Goal: Transaction & Acquisition: Subscribe to service/newsletter

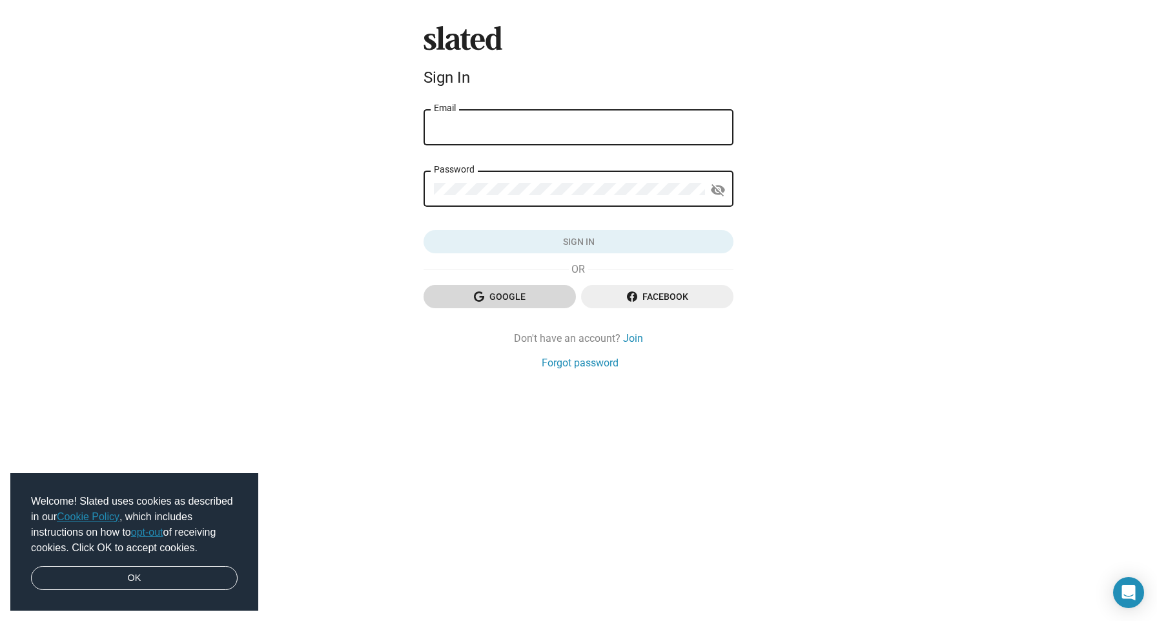
click at [546, 293] on span "Google" at bounding box center [500, 296] width 132 height 23
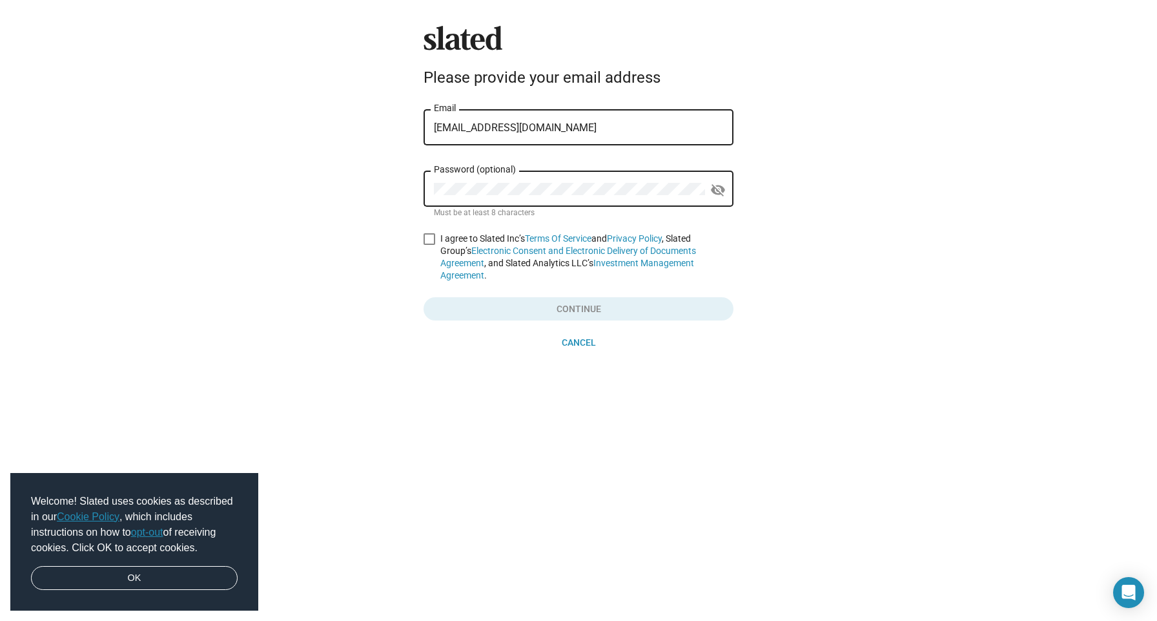
click at [597, 196] on div "Password (optional)" at bounding box center [569, 188] width 271 height 38
click at [720, 192] on mat-icon "visibility_off" at bounding box center [717, 190] width 15 height 20
click at [420, 234] on div "Slated Please provide your email address [EMAIL_ADDRESS][DOMAIN_NAME] Email Pas…" at bounding box center [577, 190] width 320 height 328
click at [424, 239] on span at bounding box center [428, 239] width 12 height 12
click at [427, 245] on input "I agree to Slated Inc’s Terms Of Service and Privacy Policy , Slated Group’s El…" at bounding box center [427, 245] width 1 height 1
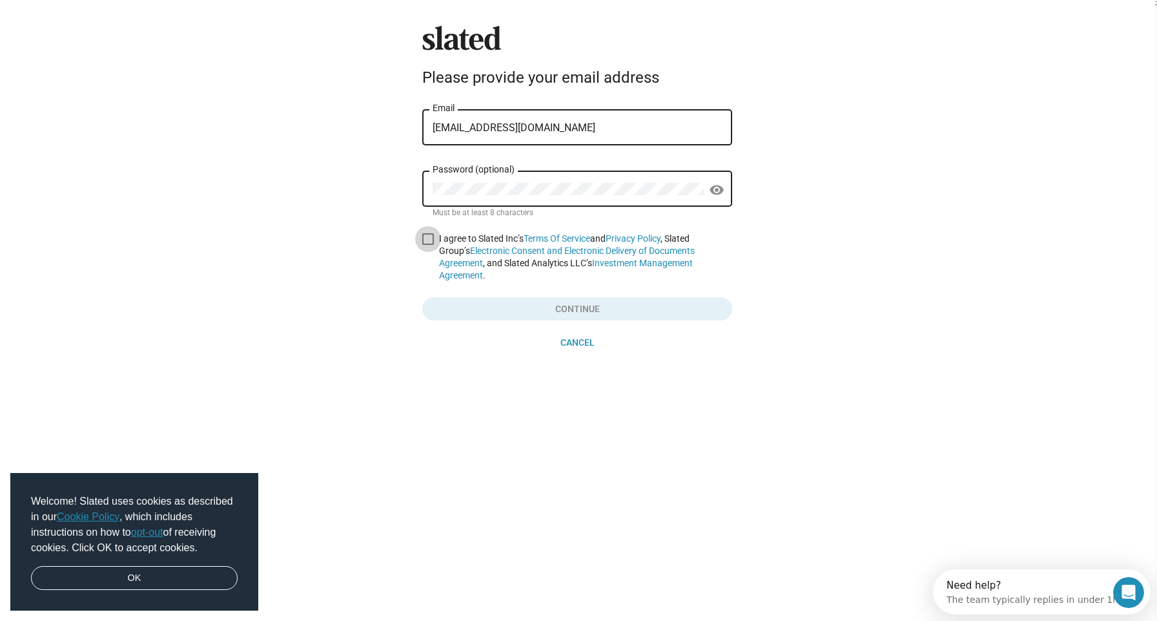
checkbox input "true"
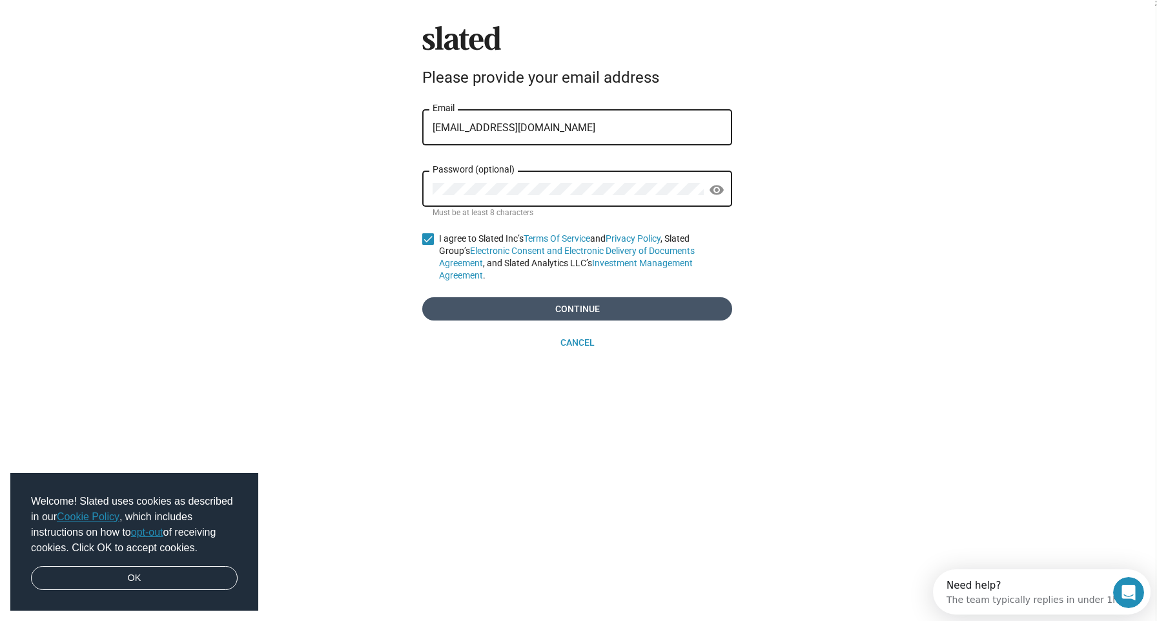
click at [488, 318] on span "Continue" at bounding box center [577, 308] width 289 height 23
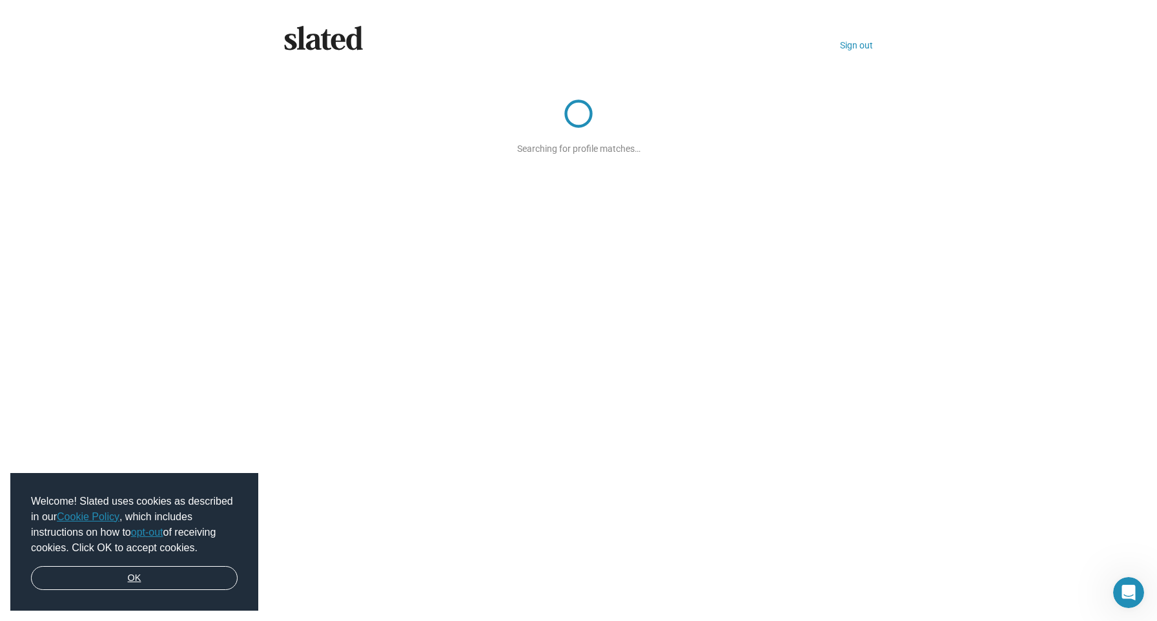
click at [191, 575] on link "OK" at bounding box center [134, 578] width 207 height 25
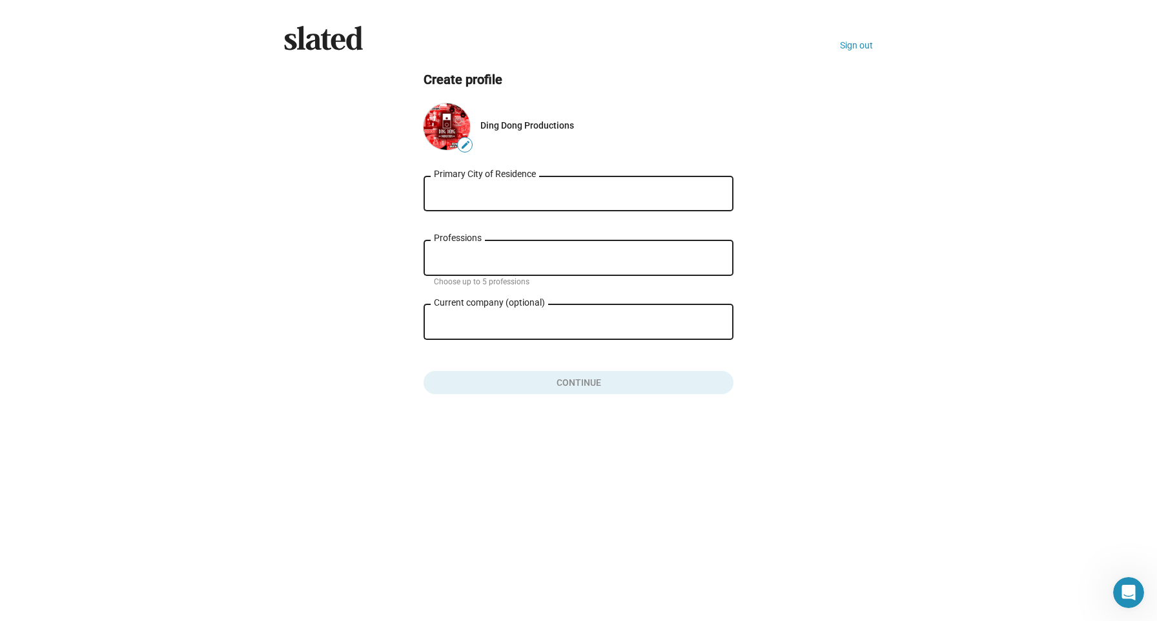
click at [463, 145] on mat-icon "edit" at bounding box center [465, 144] width 10 height 10
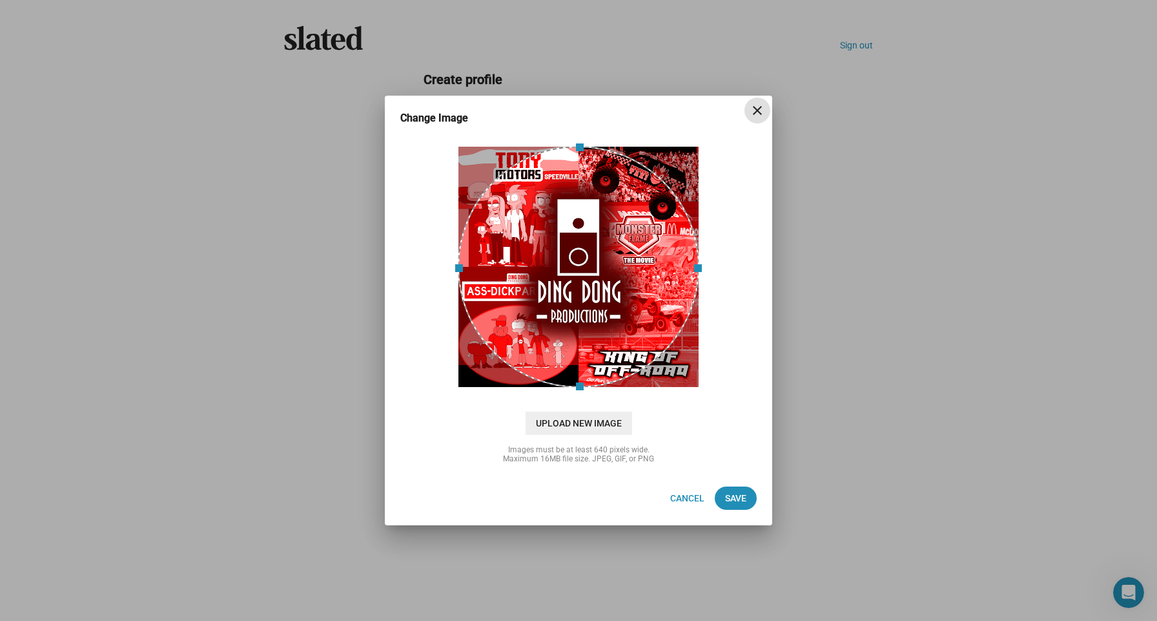
click at [748, 114] on span "close" at bounding box center [758, 110] width 26 height 15
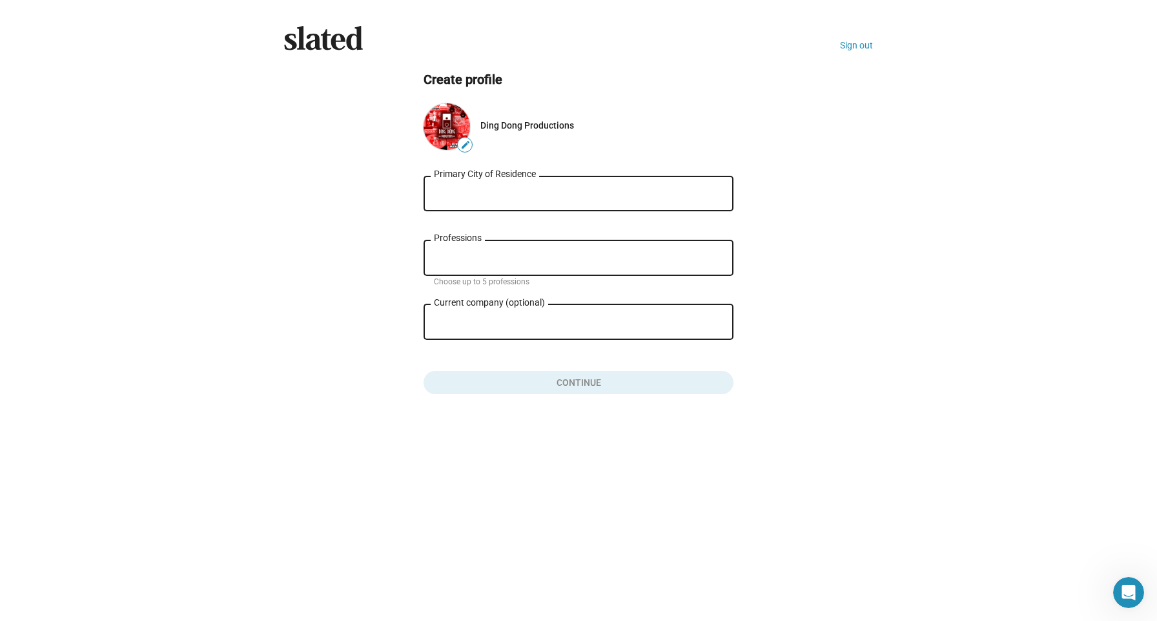
click at [555, 126] on div "Ding Dong Productions" at bounding box center [606, 125] width 253 height 10
click at [852, 46] on link "Sign out" at bounding box center [856, 45] width 33 height 10
